Goal: Transaction & Acquisition: Purchase product/service

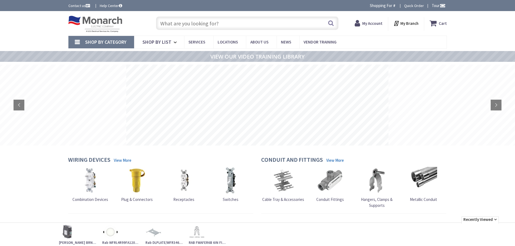
click at [190, 27] on input "text" at bounding box center [247, 23] width 182 height 14
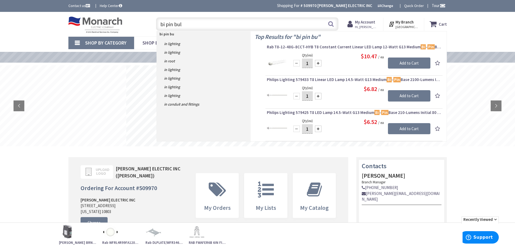
type input "bi pin bulb"
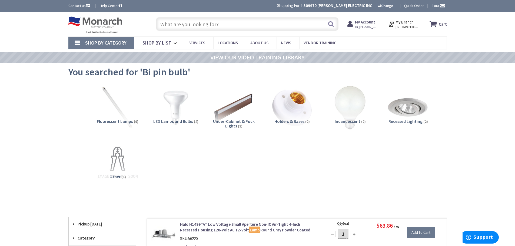
click at [193, 26] on input "text" at bounding box center [247, 24] width 182 height 14
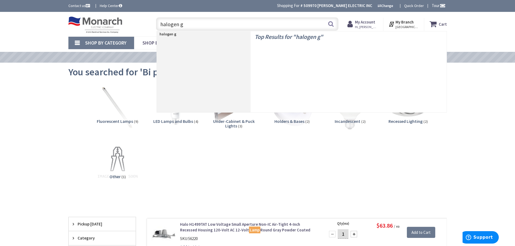
type input "halogen g3"
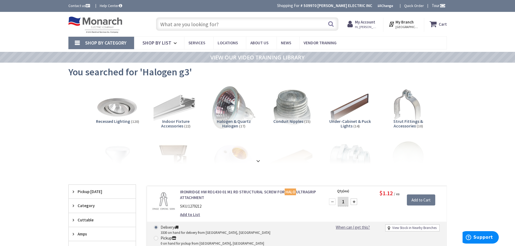
click at [211, 26] on input "text" at bounding box center [247, 24] width 182 height 14
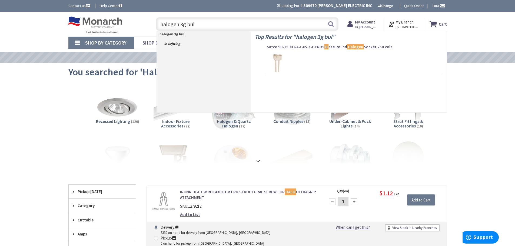
type input "halogen 3g bulb"
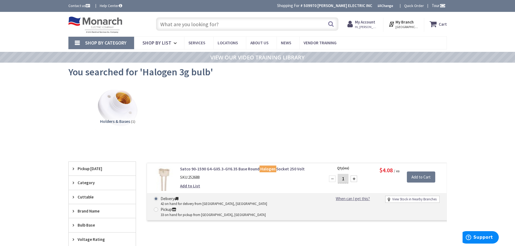
click at [202, 26] on input "text" at bounding box center [247, 24] width 182 height 14
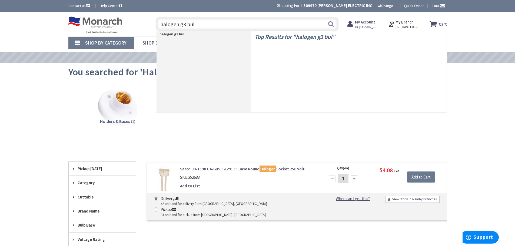
type input "halogen g3 bulb"
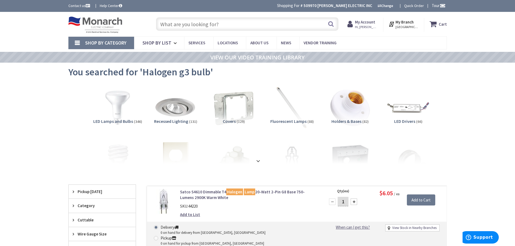
click at [206, 26] on input "text" at bounding box center [247, 24] width 182 height 14
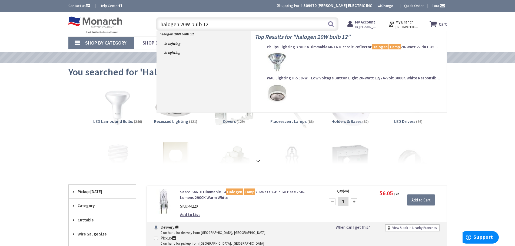
type input "halogen 20W bulb 12V"
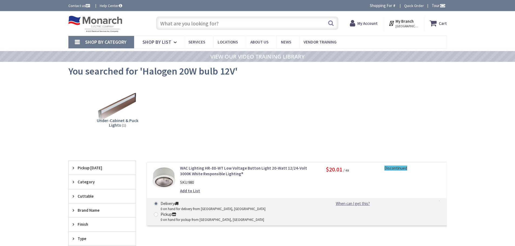
click at [206, 22] on input "text" at bounding box center [247, 23] width 182 height 14
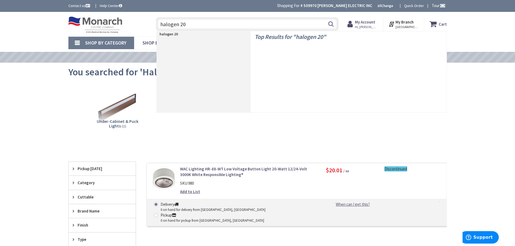
type input "halogen 20w"
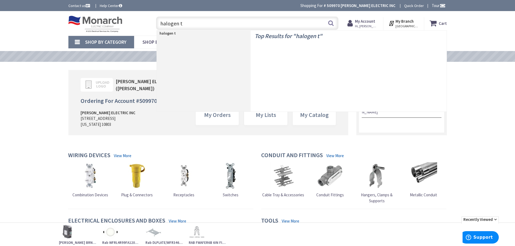
type input "halogen t4"
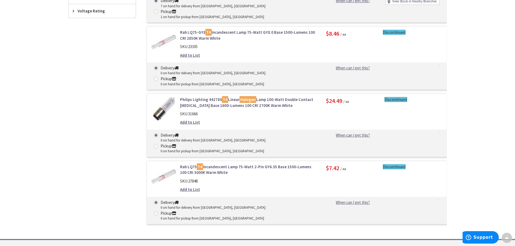
scroll to position [136, 0]
